Goal: Task Accomplishment & Management: Use online tool/utility

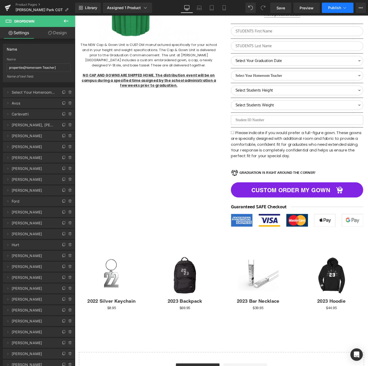
click at [330, 7] on span "Publish" at bounding box center [334, 8] width 13 height 4
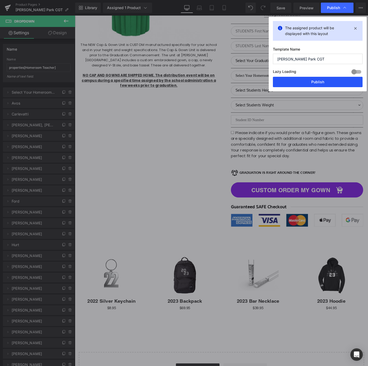
click at [0, 0] on button "Publish" at bounding box center [0, 0] width 0 height 0
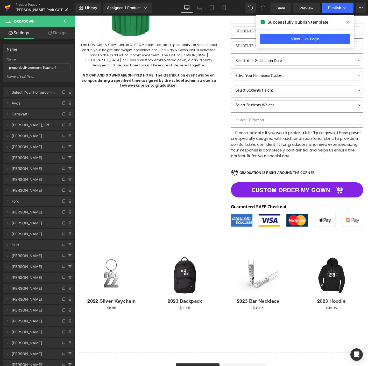
click at [8, 4] on icon at bounding box center [8, 7] width 6 height 13
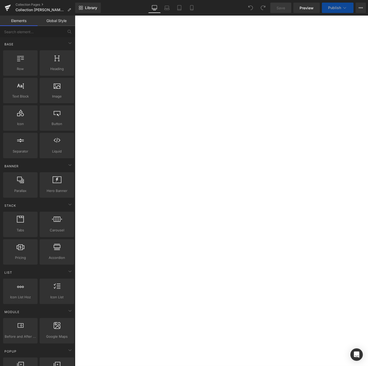
select select "M"
click at [75, 16] on select "Select Your Homeroom Teacher Avos Carlevatti Cullip, A. David-Gunn Davis, S. Do…" at bounding box center [75, 16] width 0 height 0
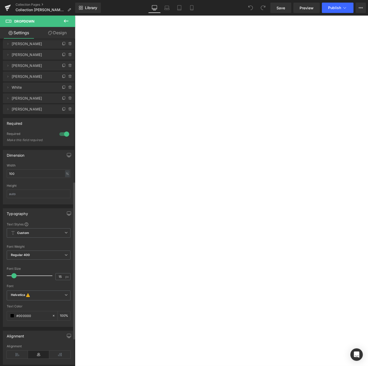
scroll to position [317, 0]
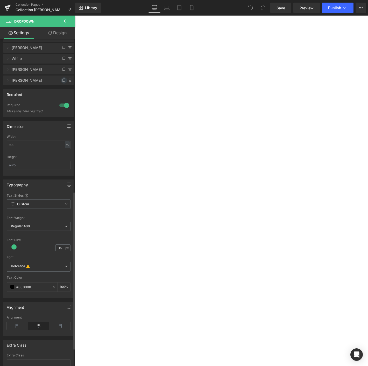
click at [63, 81] on icon at bounding box center [64, 80] width 4 height 4
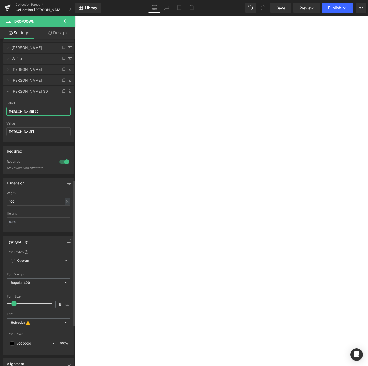
click at [27, 107] on input "Zimmer 30" at bounding box center [38, 111] width 64 height 9
drag, startPoint x: 39, startPoint y: 110, endPoint x: -1, endPoint y: 109, distance: 39.4
click at [0, 109] on html "You are previewing how the will restyle your page. You can not edit Elements in…" at bounding box center [184, 183] width 368 height 366
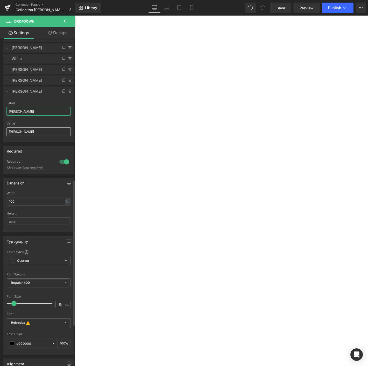
type input "[PERSON_NAME]"
click at [14, 129] on input "[PERSON_NAME]" at bounding box center [38, 131] width 64 height 9
click at [14, 130] on input "[PERSON_NAME]" at bounding box center [38, 131] width 64 height 9
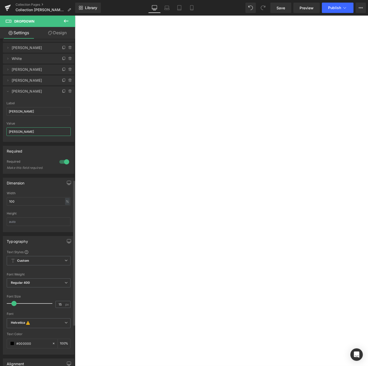
paste input "[PERSON_NAME]"
type input "[PERSON_NAME]"
click at [281, 10] on span "Save" at bounding box center [280, 7] width 9 height 5
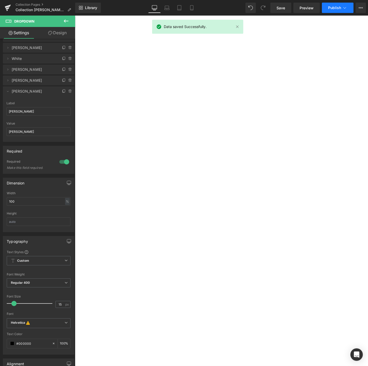
click at [336, 7] on span "Publish" at bounding box center [334, 8] width 13 height 4
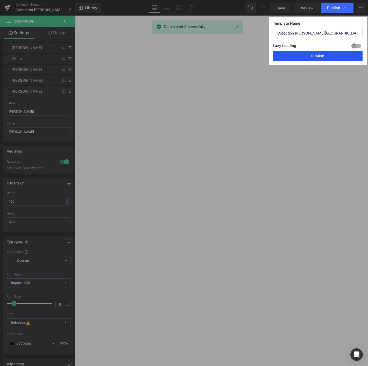
click at [0, 0] on button "Publish" at bounding box center [0, 0] width 0 height 0
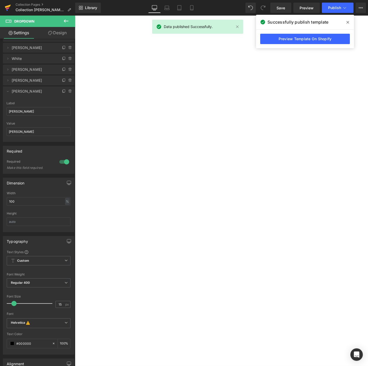
click at [9, 5] on icon at bounding box center [8, 6] width 6 height 3
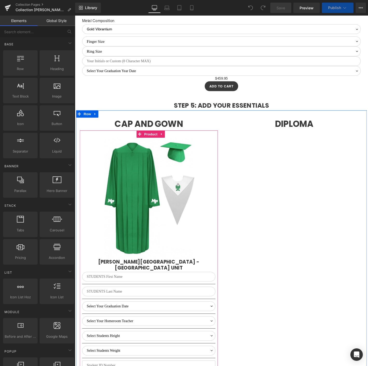
scroll to position [1077, 0]
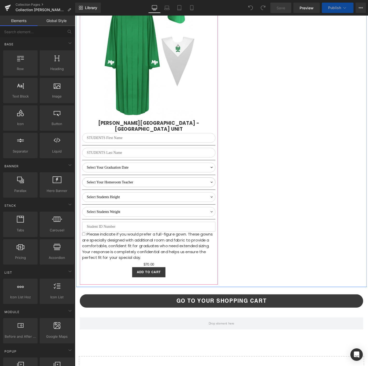
click at [130, 189] on select "Select Your Homeroom Teacher Avos Carlevatti Cullip, A. David-Gunn Davis, S. Do…" at bounding box center [154, 194] width 142 height 10
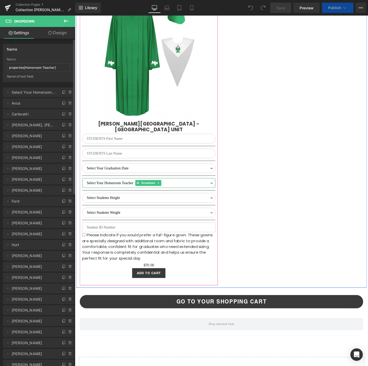
select select "M"
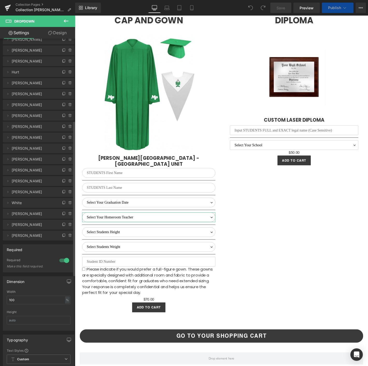
scroll to position [1485, 0]
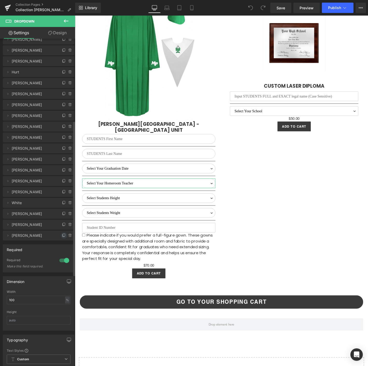
click at [62, 233] on icon at bounding box center [64, 235] width 4 height 4
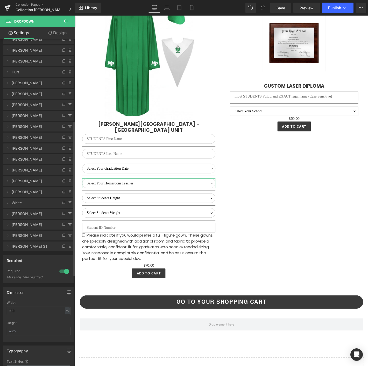
click at [9, 246] on icon at bounding box center [8, 246] width 4 height 4
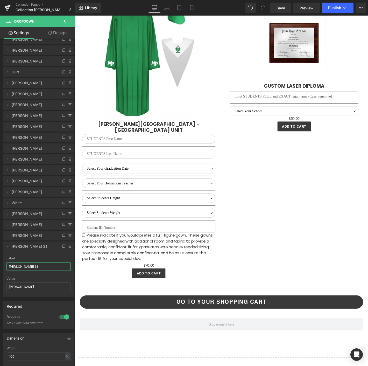
drag, startPoint x: 44, startPoint y: 266, endPoint x: -1, endPoint y: 261, distance: 45.1
click at [0, 261] on html "You are previewing how the will restyle your page. You can not edit Elements in…" at bounding box center [184, 183] width 368 height 366
click at [27, 266] on input "Grandits" at bounding box center [38, 266] width 64 height 9
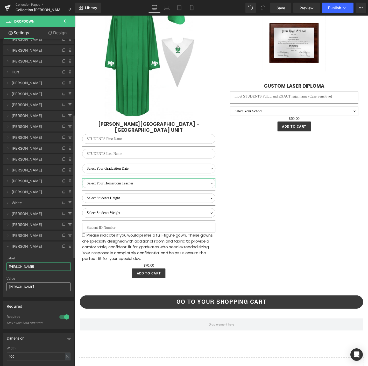
type input "Grandits"
click at [22, 283] on input "Arnold Hough" at bounding box center [38, 286] width 64 height 9
click at [37, 288] on input "Arnold Hough" at bounding box center [38, 286] width 64 height 9
click at [37, 288] on input "[PERSON_NAME]" at bounding box center [38, 286] width 64 height 9
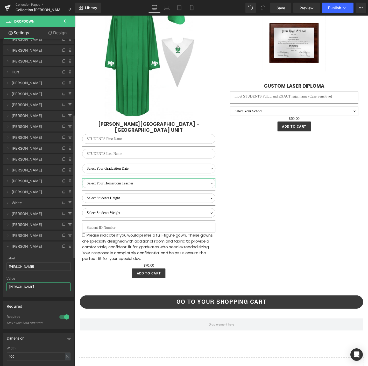
click at [37, 288] on input "[PERSON_NAME]" at bounding box center [38, 286] width 64 height 9
type input "A"
paste input "[PERSON_NAME]"
type input "[PERSON_NAME]"
click at [281, 10] on span "Save" at bounding box center [280, 7] width 9 height 5
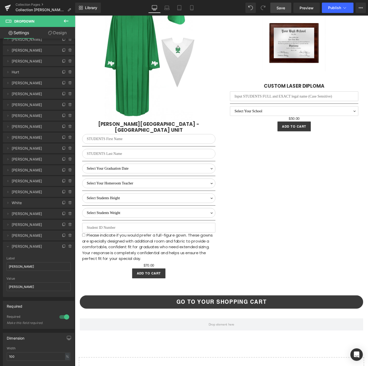
click at [342, 2] on div "Library Desktop Desktop Laptop Tablet Mobile Save Preview Publish Scheduled Vie…" at bounding box center [221, 8] width 293 height 16
click at [338, 5] on button "Publish" at bounding box center [338, 8] width 32 height 10
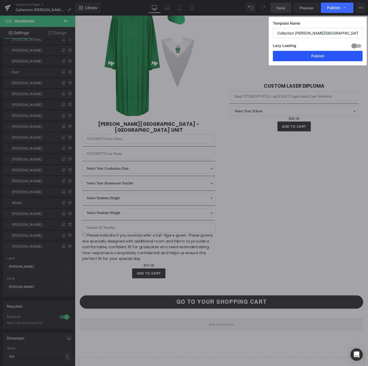
click at [318, 56] on button "Publish" at bounding box center [318, 56] width 90 height 10
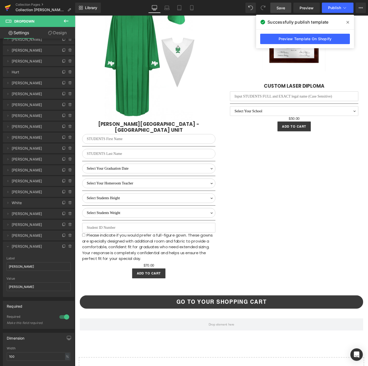
click at [10, 6] on icon at bounding box center [8, 6] width 6 height 3
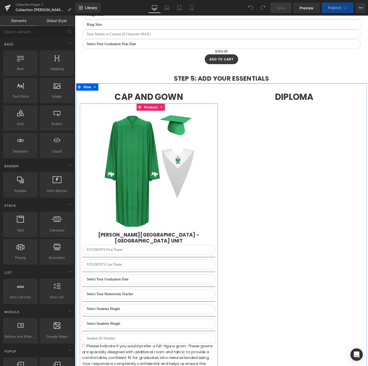
scroll to position [1106, 0]
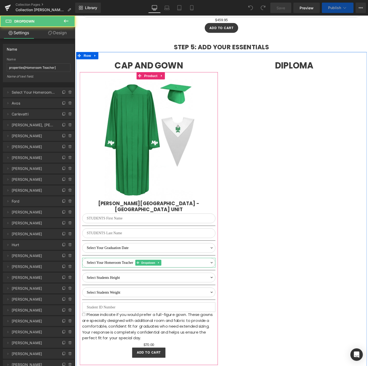
click at [96, 274] on select "Select Your Homeroom Teacher Avos Carlevatti Cullip, A. David-Gunn Davis, S. Do…" at bounding box center [154, 279] width 142 height 10
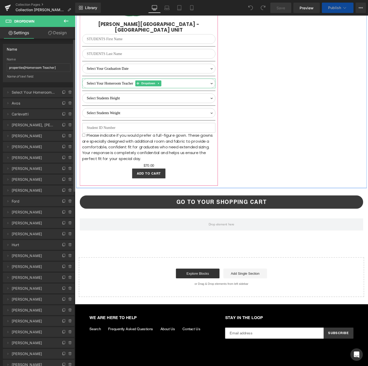
select select "M"
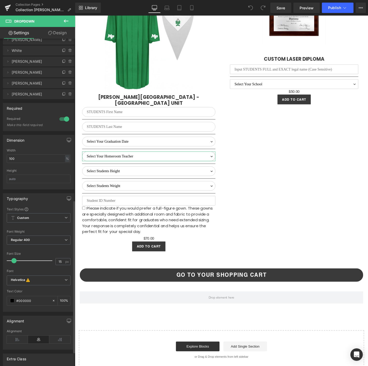
scroll to position [345, 0]
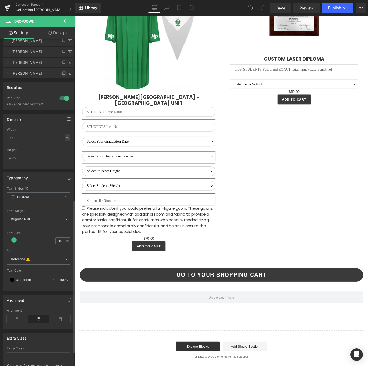
click at [63, 72] on icon at bounding box center [64, 73] width 2 height 3
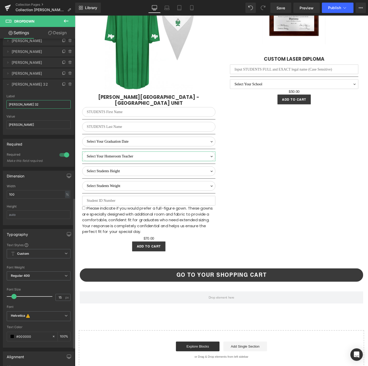
click at [20, 105] on input "[PERSON_NAME] 32" at bounding box center [38, 104] width 64 height 9
click at [0, 100] on html "You are previewing how the will restyle your page. You can not edit Elements in…" at bounding box center [184, 183] width 368 height 366
type input "[PERSON_NAME] Lorejan"
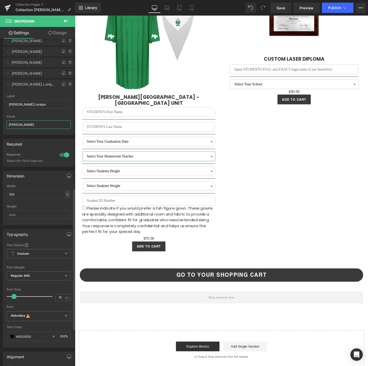
click at [28, 124] on input "[PERSON_NAME]" at bounding box center [38, 124] width 64 height 9
click at [21, 124] on input "[PERSON_NAME]" at bounding box center [38, 124] width 64 height 9
click at [21, 124] on input "Grandits" at bounding box center [38, 124] width 64 height 9
paste input "Lemmond Lorejan"
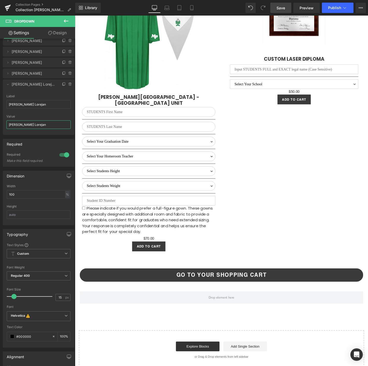
type input "Lemmond Lorejan"
click at [283, 8] on span "Save" at bounding box center [280, 7] width 9 height 5
click at [7, 85] on icon at bounding box center [8, 84] width 4 height 4
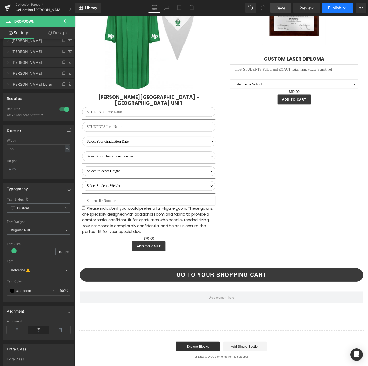
click at [341, 9] on button "Publish" at bounding box center [338, 8] width 32 height 10
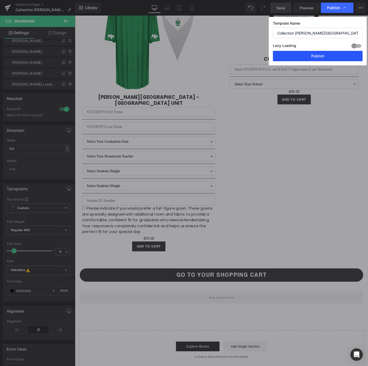
click at [0, 0] on button "Publish" at bounding box center [0, 0] width 0 height 0
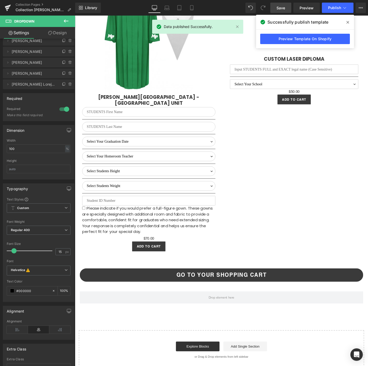
click at [348, 24] on icon at bounding box center [347, 22] width 3 height 4
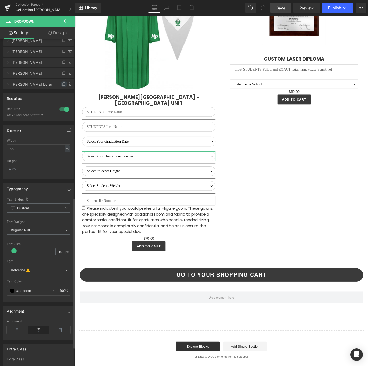
click at [62, 82] on icon at bounding box center [64, 84] width 4 height 4
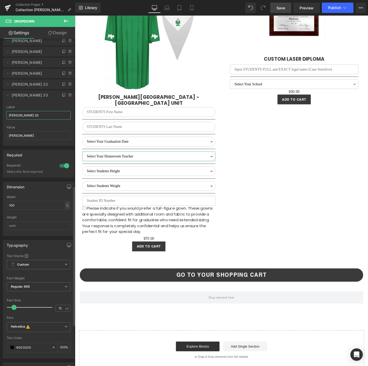
click at [27, 117] on input "Grandits 33" at bounding box center [38, 115] width 64 height 9
type input "[PERSON_NAME]"
click at [29, 135] on input "[PERSON_NAME]" at bounding box center [38, 135] width 64 height 9
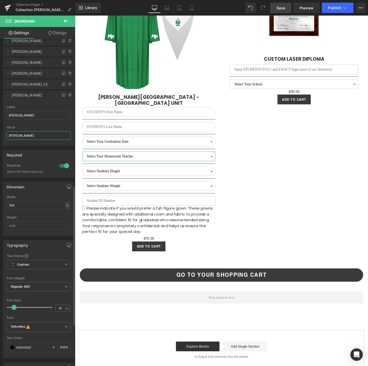
click at [12, 132] on input "[PERSON_NAME]" at bounding box center [38, 135] width 64 height 9
type input "[PERSON_NAME]"
click at [281, 10] on span "Save" at bounding box center [280, 7] width 9 height 5
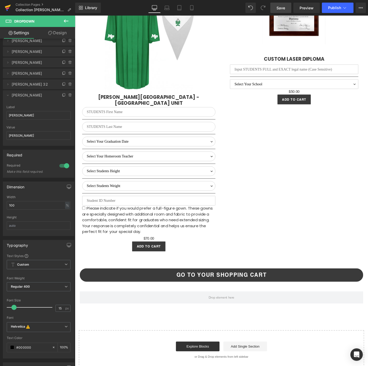
click at [7, 4] on icon at bounding box center [8, 7] width 6 height 13
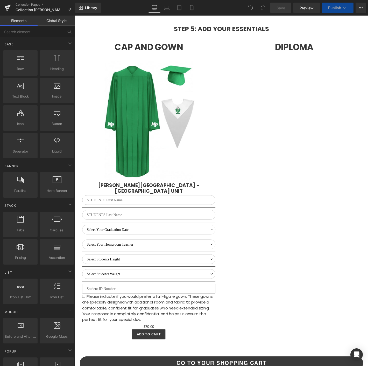
scroll to position [1010, 0]
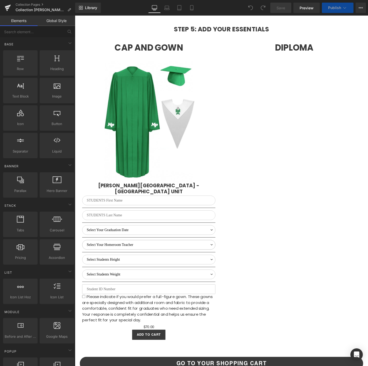
click at [87, 255] on select "Select Your Homeroom Teacher Avos Carlevatti Cullip, A. David-Gunn Davis, S. Do…" at bounding box center [154, 260] width 142 height 10
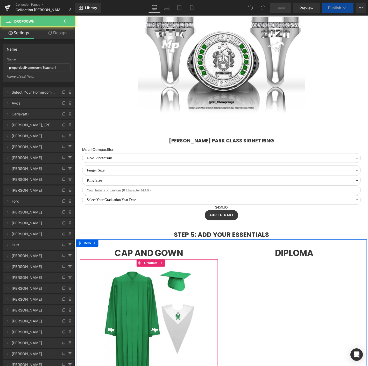
select select "M"
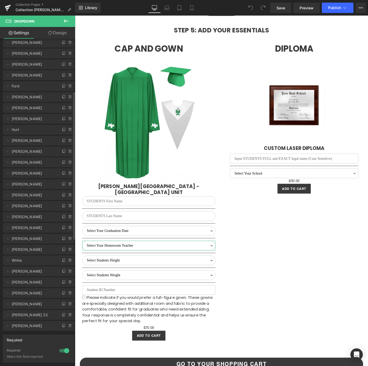
scroll to position [259, 0]
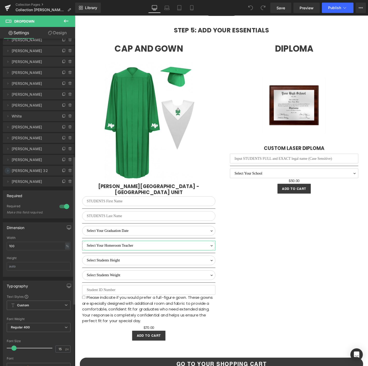
click at [5, 170] on span at bounding box center [8, 170] width 6 height 6
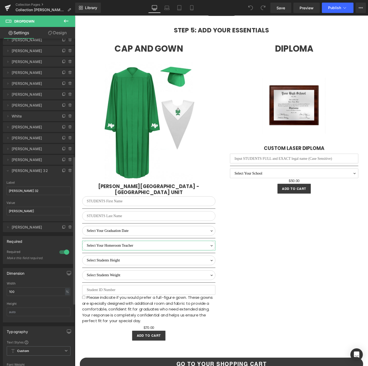
click at [20, 195] on div "Label Grandits 32" at bounding box center [38, 191] width 64 height 20
click at [21, 191] on input "Grandits 32" at bounding box center [38, 190] width 64 height 9
type input "[PERSON_NAME] Lorejan"
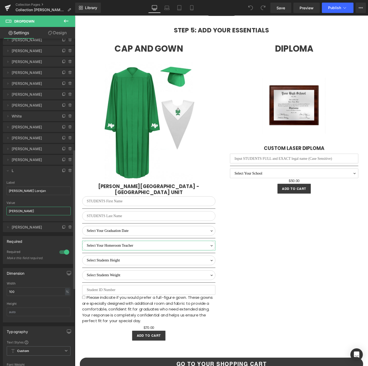
click at [32, 208] on input "[PERSON_NAME]" at bounding box center [38, 210] width 64 height 9
click at [33, 209] on input "[PERSON_NAME]" at bounding box center [38, 210] width 64 height 9
type input "[PERSON_NAME] Lorejan"
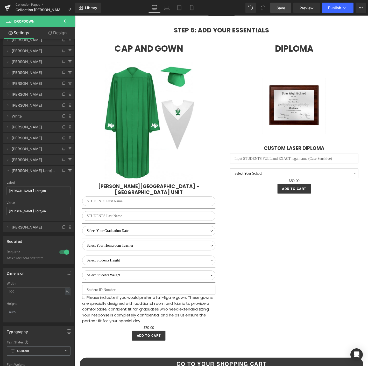
click at [282, 9] on span "Save" at bounding box center [280, 7] width 9 height 5
click at [337, 12] on button "Publish" at bounding box center [338, 8] width 32 height 10
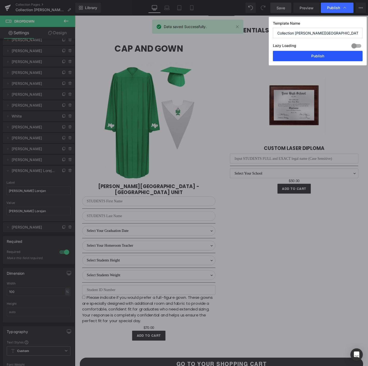
click at [298, 57] on button "Publish" at bounding box center [318, 56] width 90 height 10
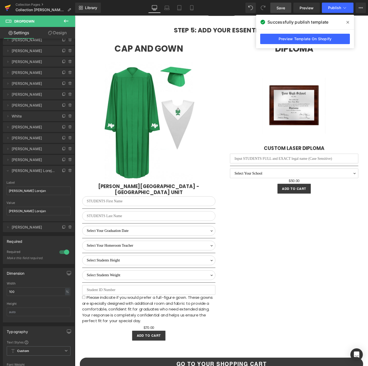
click at [9, 8] on icon at bounding box center [8, 8] width 4 height 2
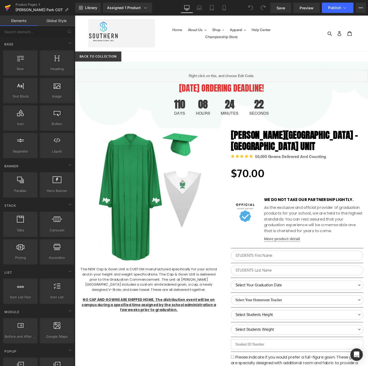
click at [9, 8] on icon at bounding box center [8, 7] width 6 height 13
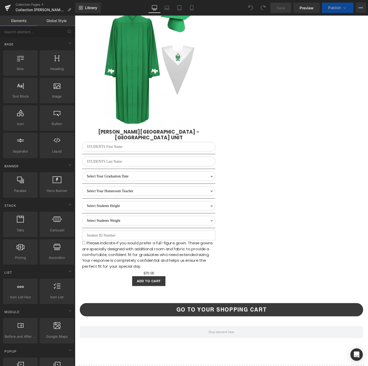
select select "M"
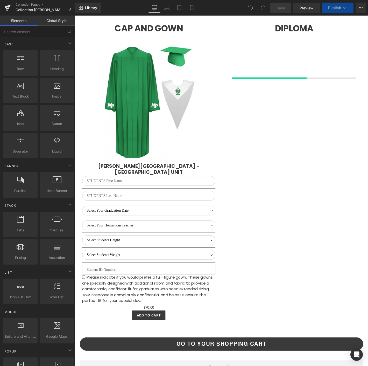
scroll to position [1476, 0]
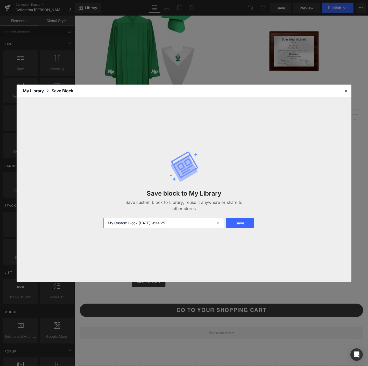
click at [132, 224] on input "My Custom Block [DATE] 9:34:25" at bounding box center [163, 223] width 120 height 10
type input "MP 2026 HR"
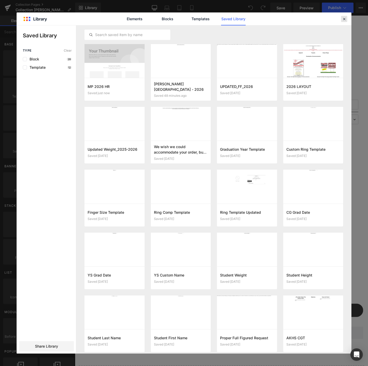
click at [345, 22] on div at bounding box center [344, 19] width 6 height 6
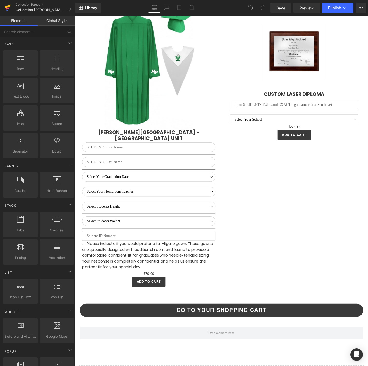
click at [5, 9] on icon at bounding box center [8, 7] width 6 height 13
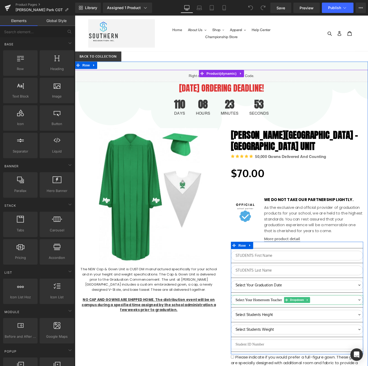
click at [339, 318] on select "Select Your Homeroom Teacher Avos Carlevatti [PERSON_NAME], [PERSON_NAME] [PERS…" at bounding box center [312, 319] width 141 height 10
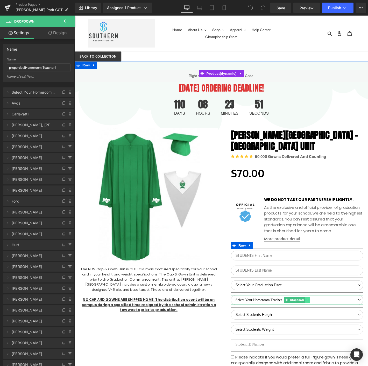
click at [323, 317] on link at bounding box center [323, 319] width 5 height 6
click at [324, 318] on link at bounding box center [326, 319] width 5 height 6
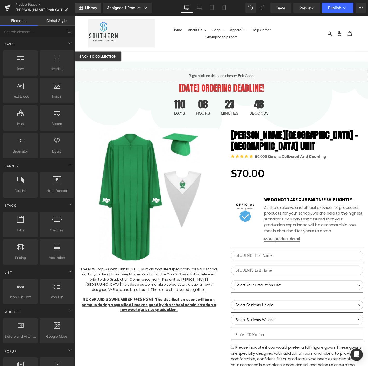
click at [83, 9] on link "Library" at bounding box center [88, 8] width 26 height 10
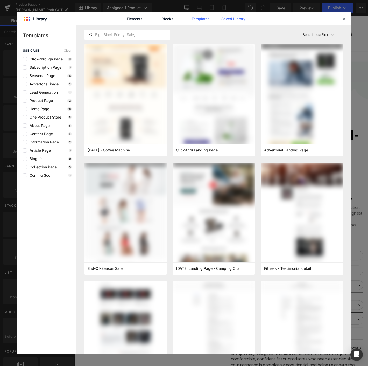
click at [242, 18] on link "Saved Library" at bounding box center [233, 18] width 25 height 13
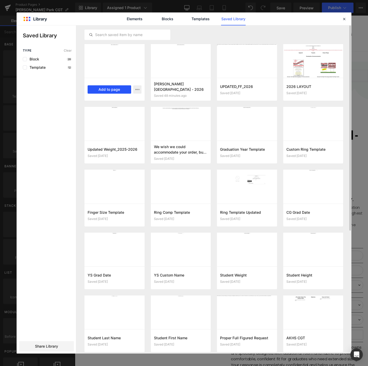
click at [111, 87] on button "Add to page" at bounding box center [110, 89] width 44 height 8
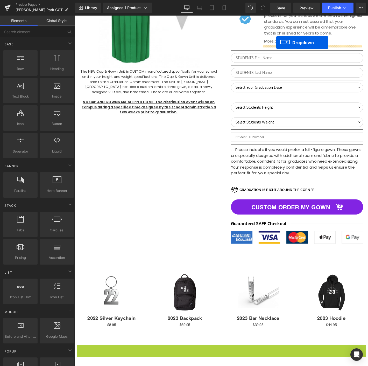
scroll to position [201, 0]
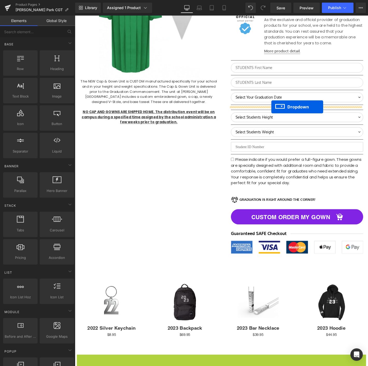
drag, startPoint x: 216, startPoint y: 226, endPoint x: 285, endPoint y: 113, distance: 132.8
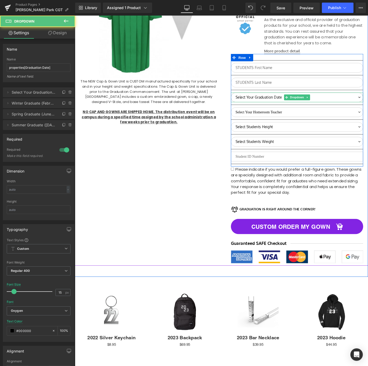
click at [280, 101] on select "Select Your Graduation Date Winter Graduate (February Estimate) Spring Graduate…" at bounding box center [312, 103] width 141 height 10
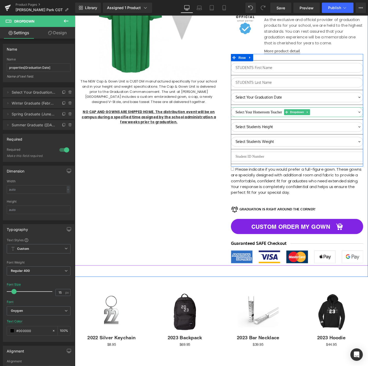
click at [258, 116] on select "Select Your Homeroom Teacher Avos Carlevatti [PERSON_NAME], [PERSON_NAME] [PERS…" at bounding box center [312, 118] width 141 height 10
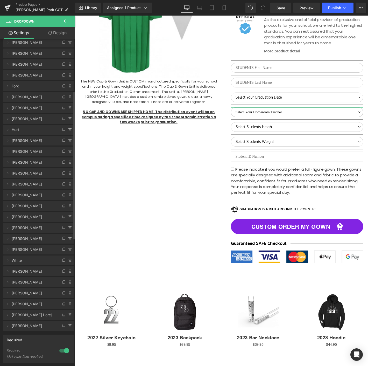
scroll to position [259, 0]
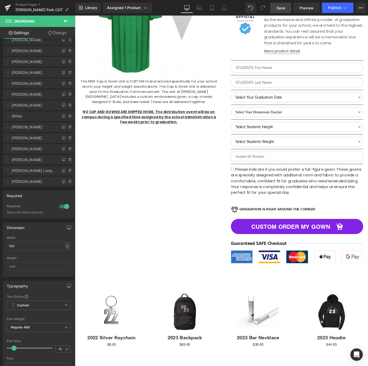
click at [283, 7] on span "Save" at bounding box center [280, 7] width 9 height 5
click at [337, 10] on button "Publish" at bounding box center [338, 8] width 32 height 10
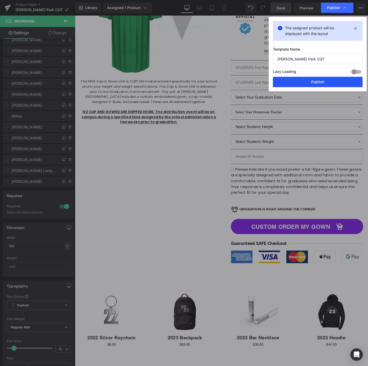
click at [289, 79] on button "Publish" at bounding box center [318, 82] width 90 height 10
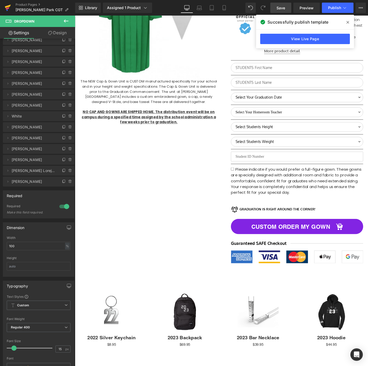
click at [9, 3] on icon at bounding box center [8, 7] width 6 height 13
